Goal: Navigation & Orientation: Find specific page/section

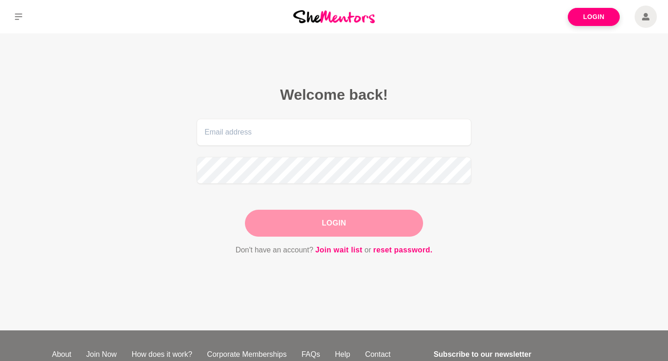
click at [603, 17] on link "Login" at bounding box center [594, 17] width 52 height 18
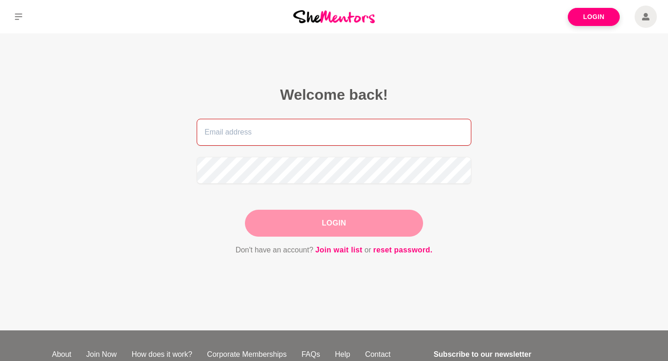
type input "[EMAIL_ADDRESS][DOMAIN_NAME]"
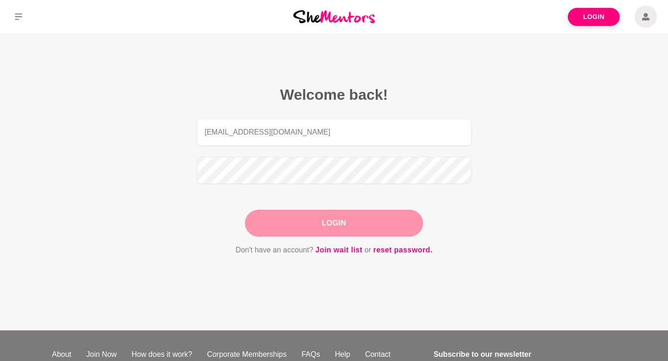
click at [373, 225] on button "Login" at bounding box center [334, 223] width 178 height 27
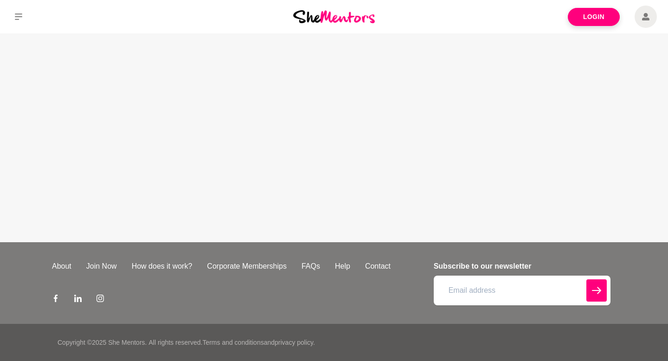
type input "[EMAIL_ADDRESS][DOMAIN_NAME]"
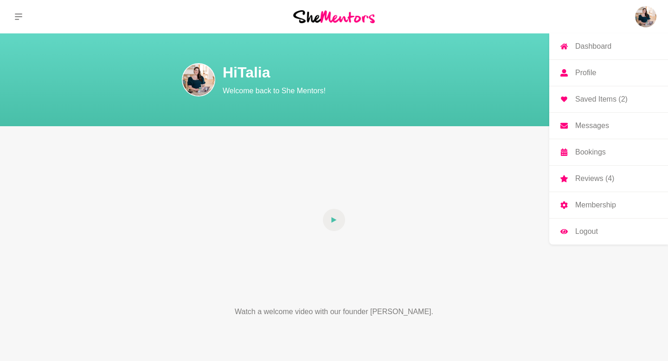
click at [647, 15] on img at bounding box center [646, 17] width 22 height 22
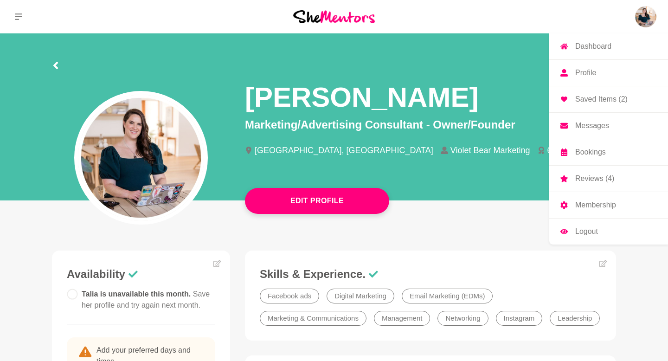
click at [589, 201] on p "Membership" at bounding box center [595, 204] width 41 height 7
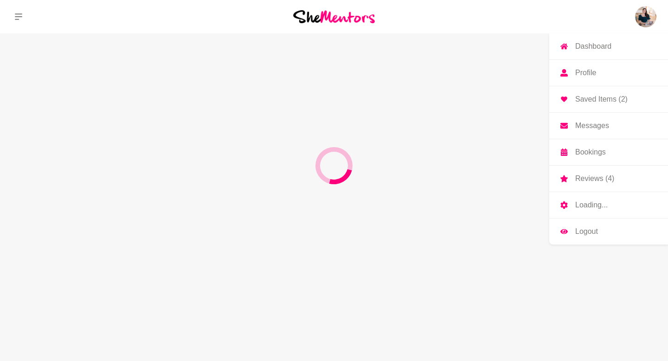
click at [599, 178] on p "Reviews (4)" at bounding box center [594, 178] width 39 height 7
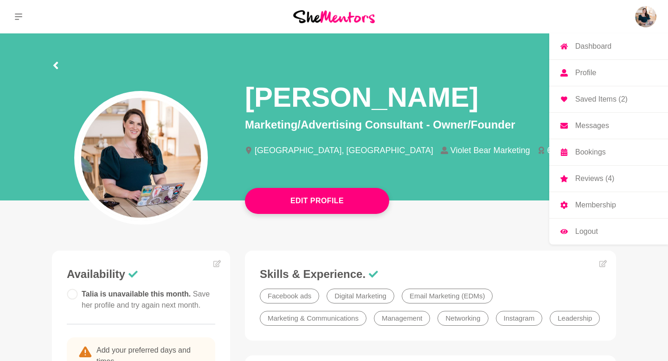
click at [645, 13] on img at bounding box center [646, 17] width 22 height 22
click at [601, 180] on p "Reviews (4)" at bounding box center [594, 178] width 39 height 7
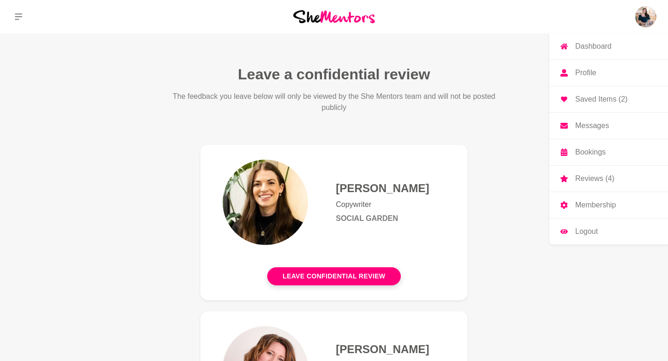
click at [644, 21] on img at bounding box center [646, 17] width 22 height 22
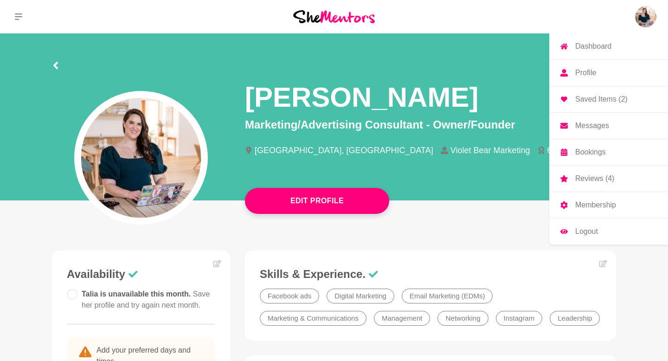
click at [599, 205] on p "Membership" at bounding box center [595, 204] width 41 height 7
